Goal: Information Seeking & Learning: Learn about a topic

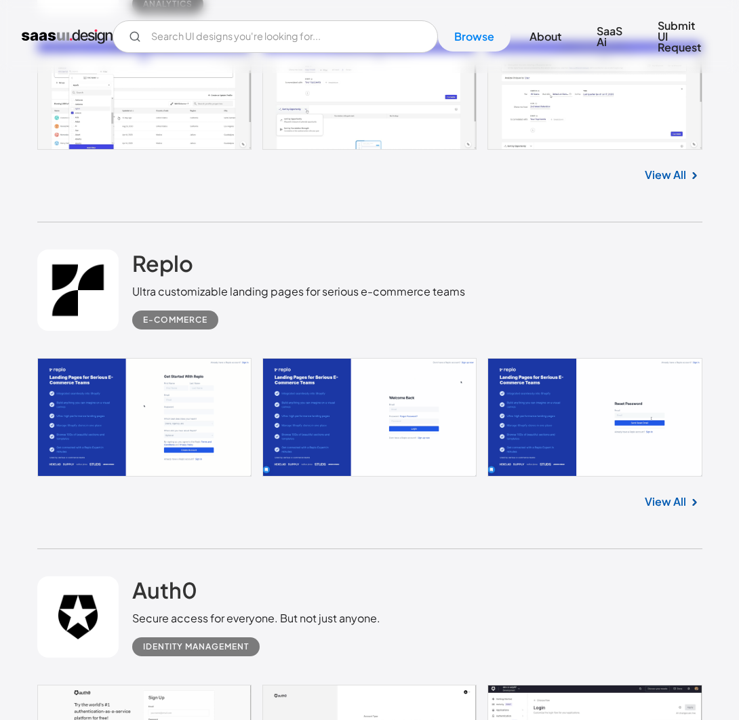
scroll to position [3638, 0]
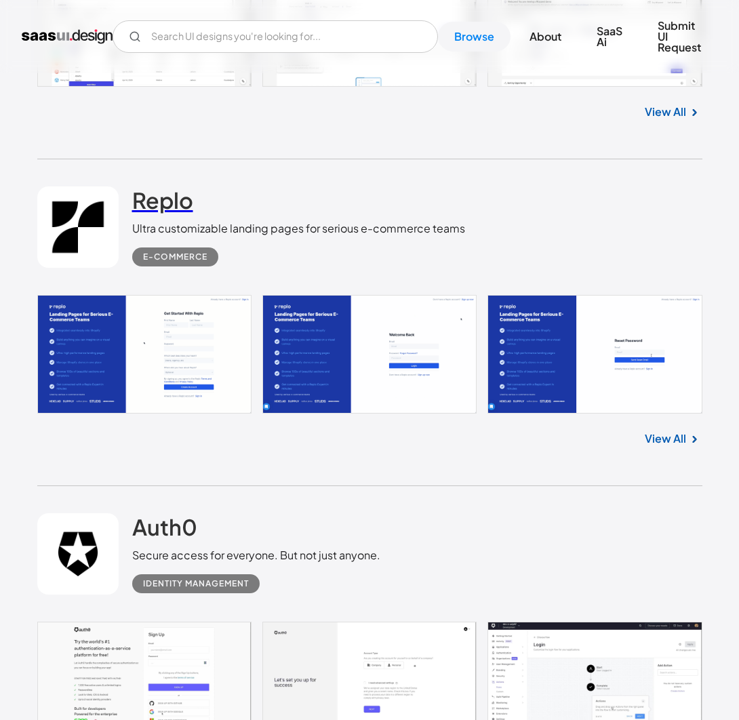
click at [158, 186] on h2 "Replo" at bounding box center [162, 199] width 61 height 27
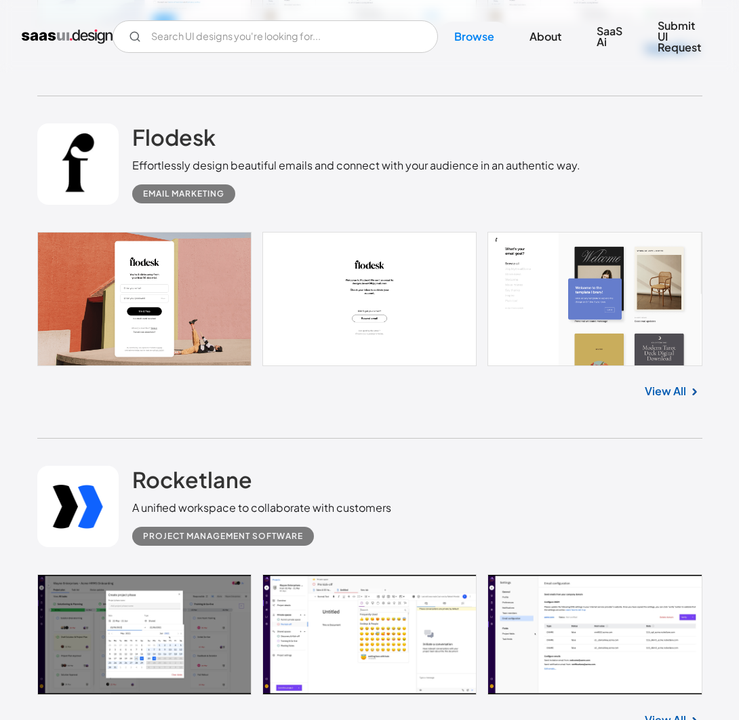
scroll to position [5726, 0]
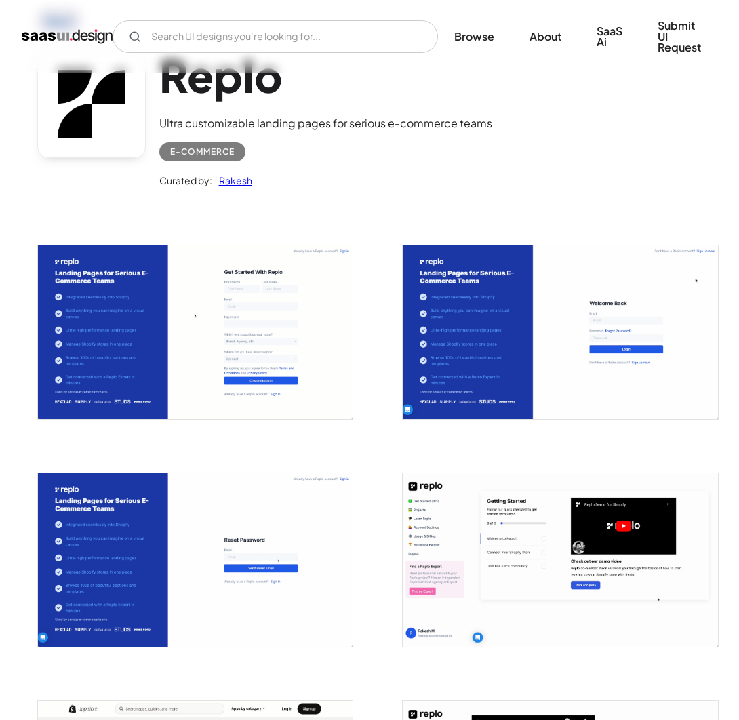
scroll to position [92, 0]
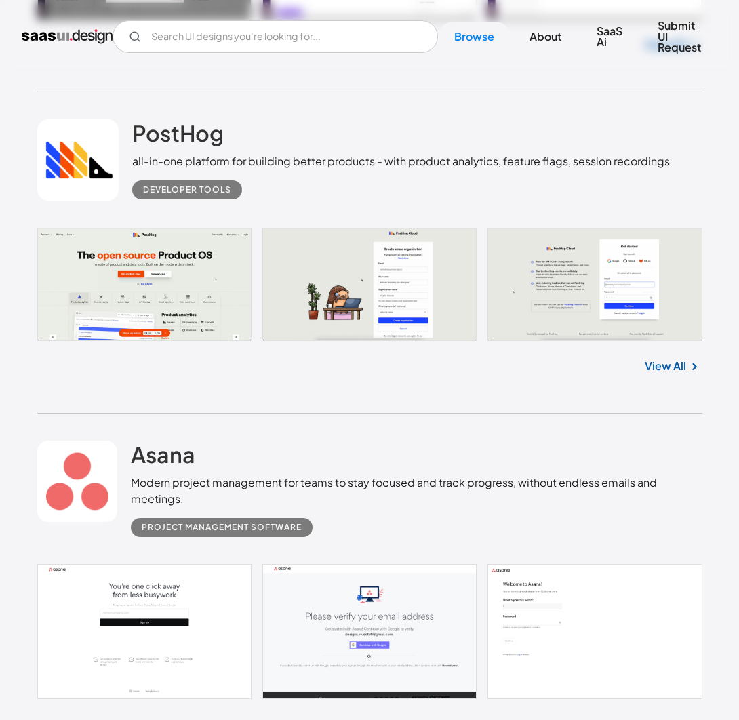
scroll to position [6560, 0]
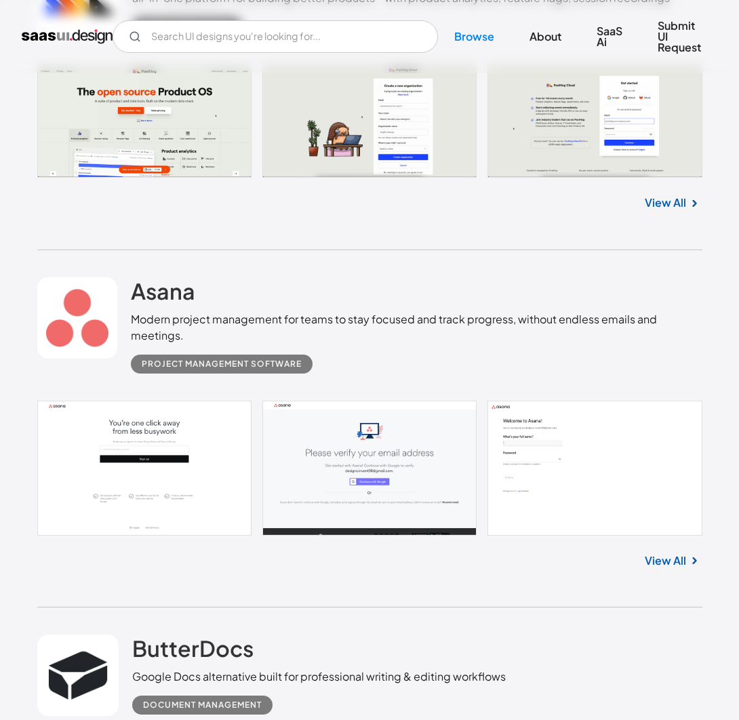
click at [199, 440] on link at bounding box center [369, 467] width 665 height 135
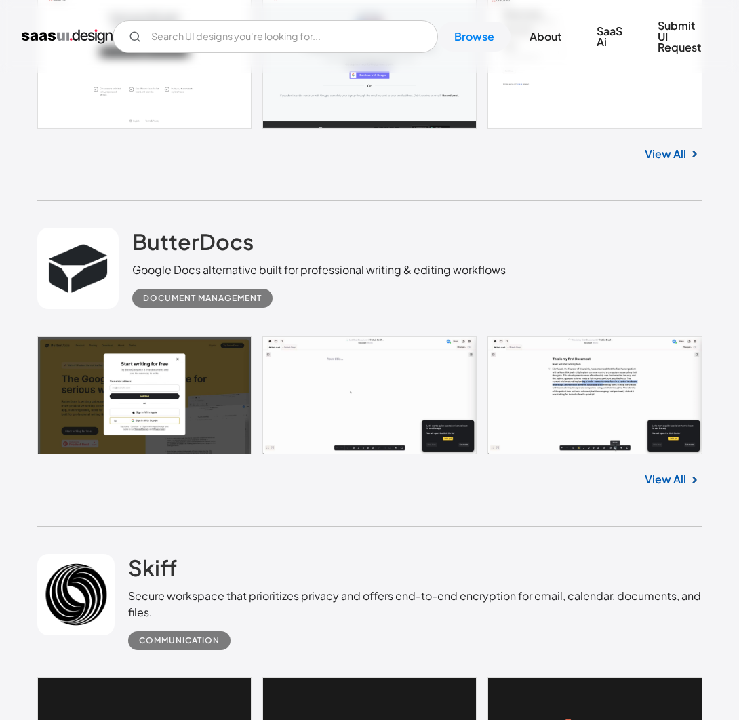
scroll to position [7064, 0]
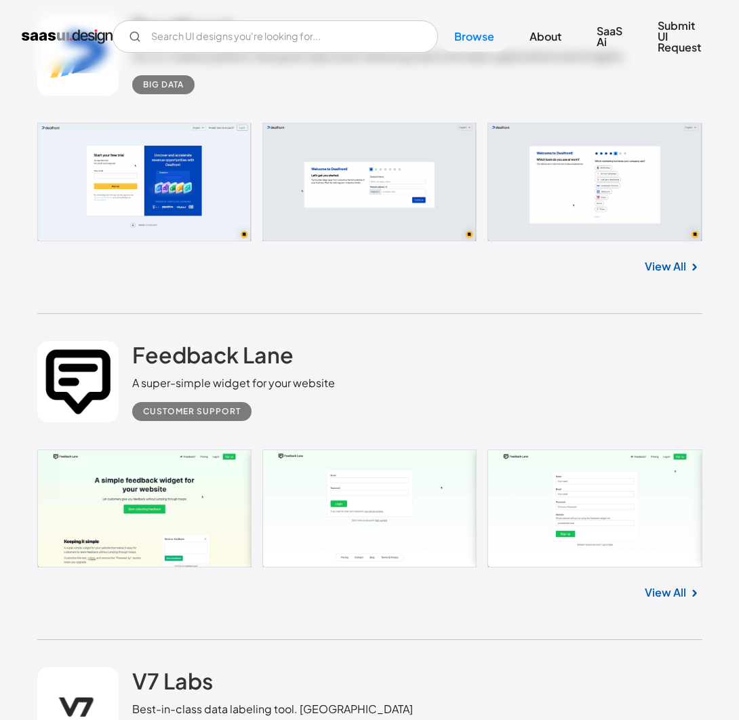
scroll to position [8192, 0]
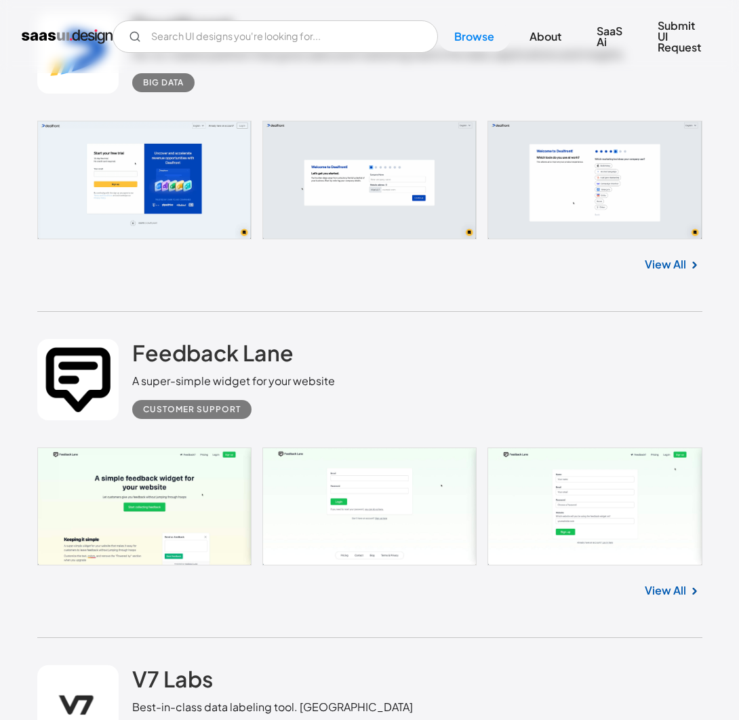
click at [104, 468] on link at bounding box center [369, 506] width 665 height 118
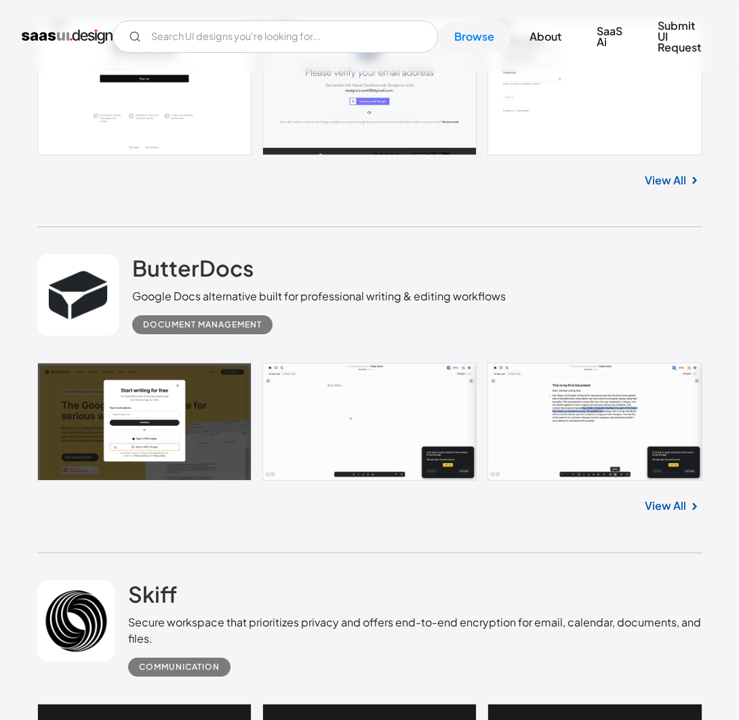
scroll to position [6823, 0]
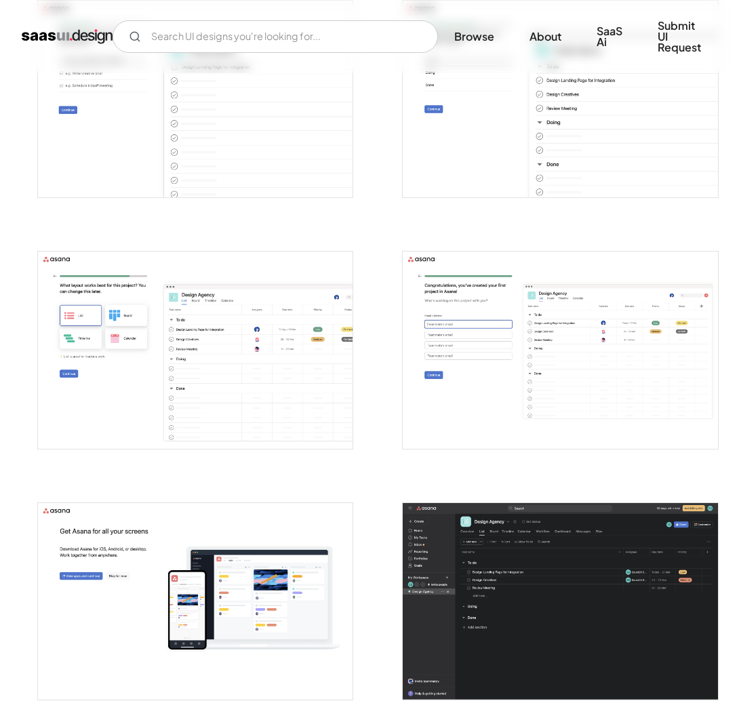
scroll to position [1183, 0]
